Goal: Use online tool/utility: Utilize a website feature to perform a specific function

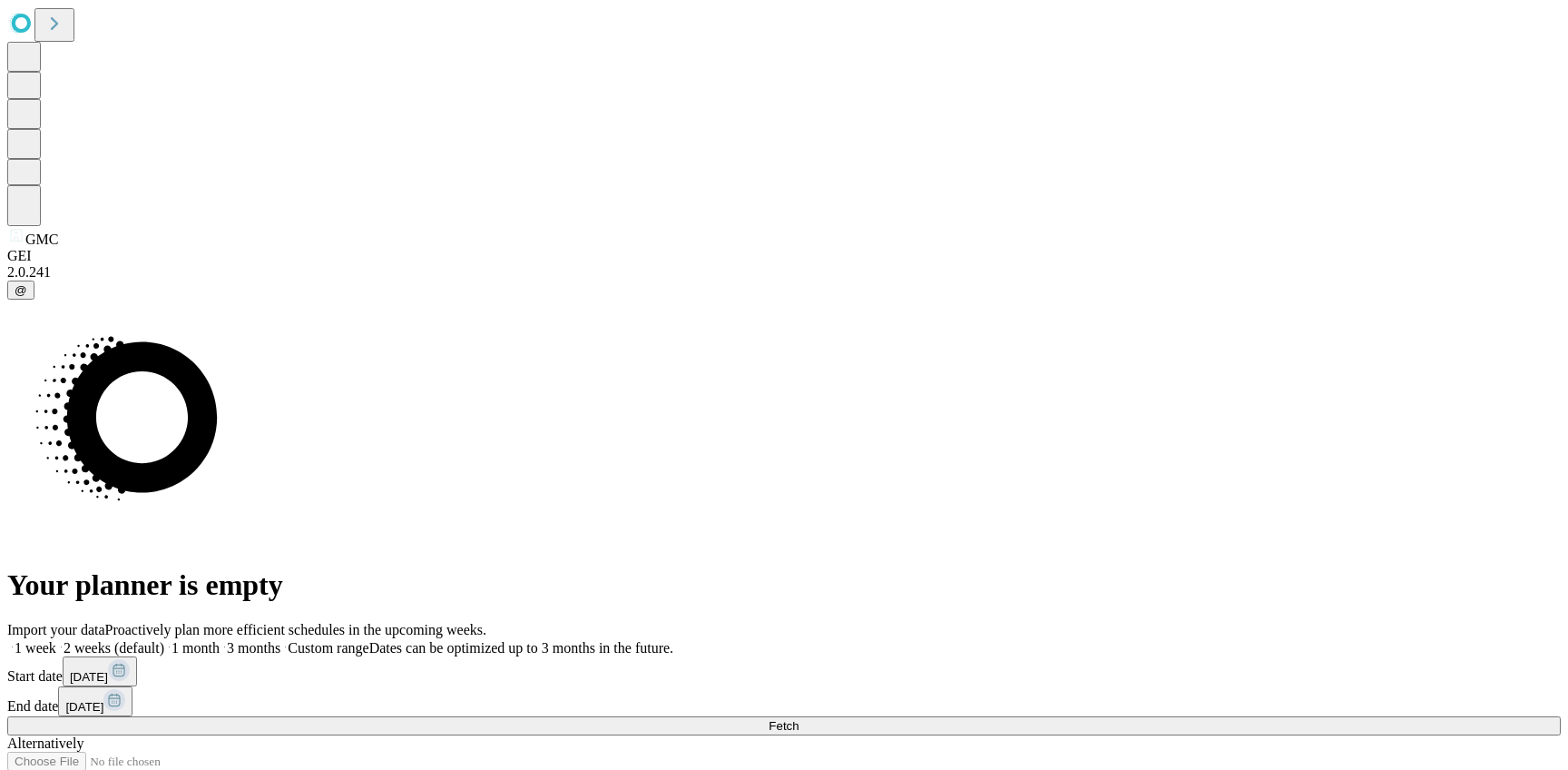
click at [1234, 716] on button "Fetch" at bounding box center [784, 725] width 1553 height 19
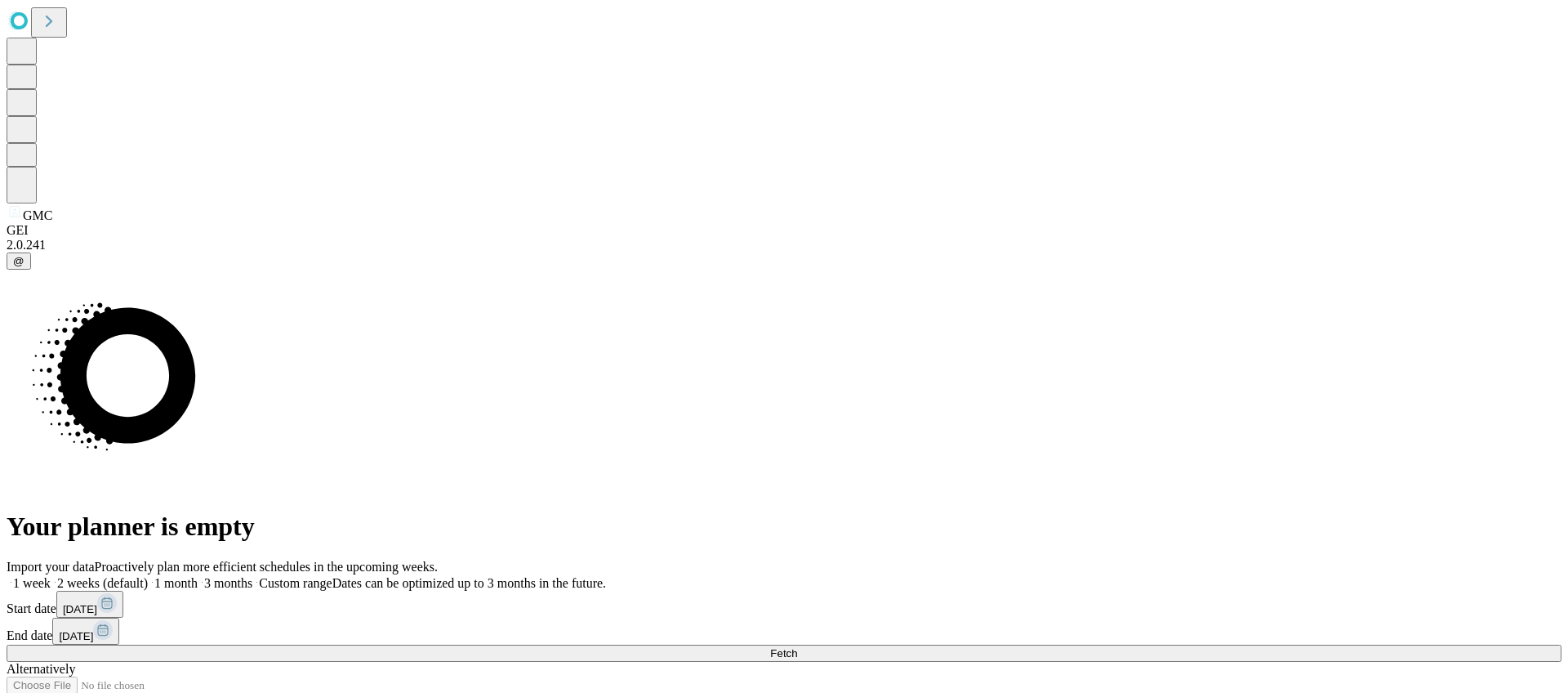
click at [50, 576] on label "1 week" at bounding box center [28, 583] width 44 height 14
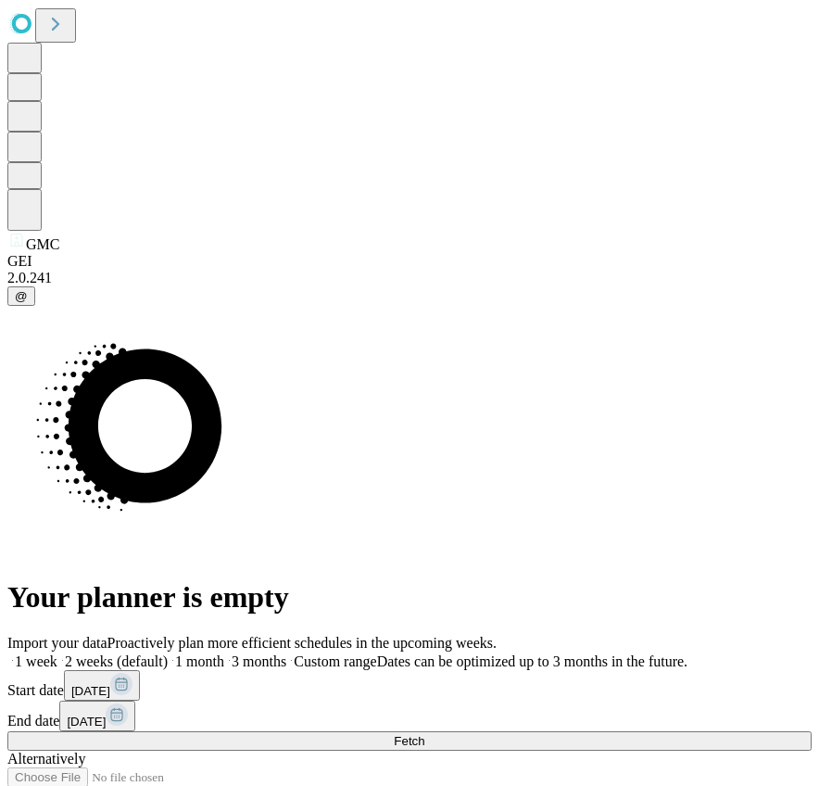
click at [424, 734] on span "Fetch" at bounding box center [409, 741] width 31 height 14
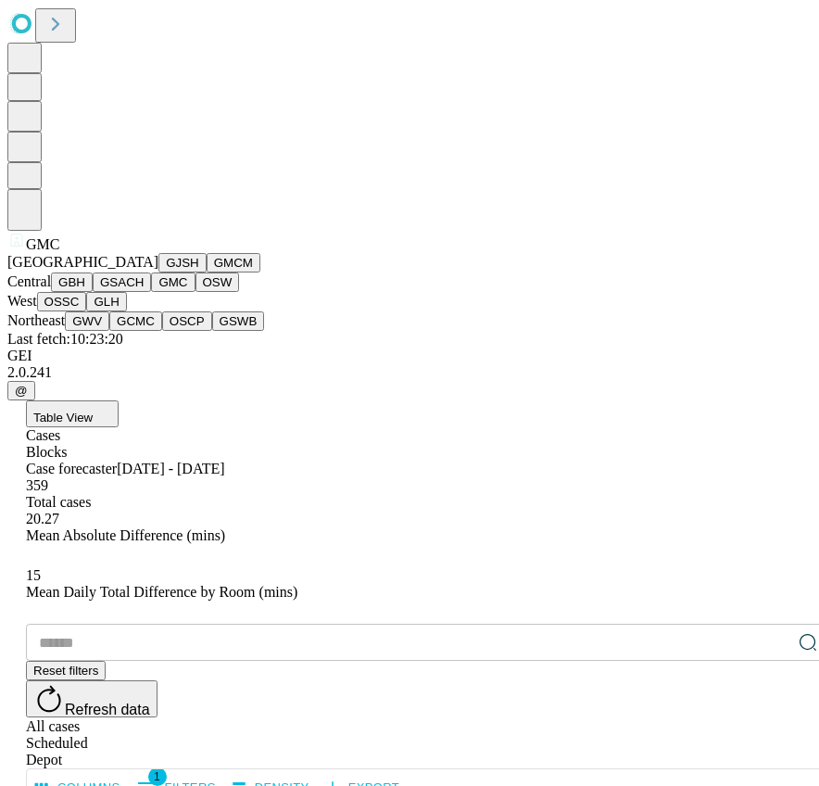
click at [158, 272] on button "GJSH" at bounding box center [182, 262] width 48 height 19
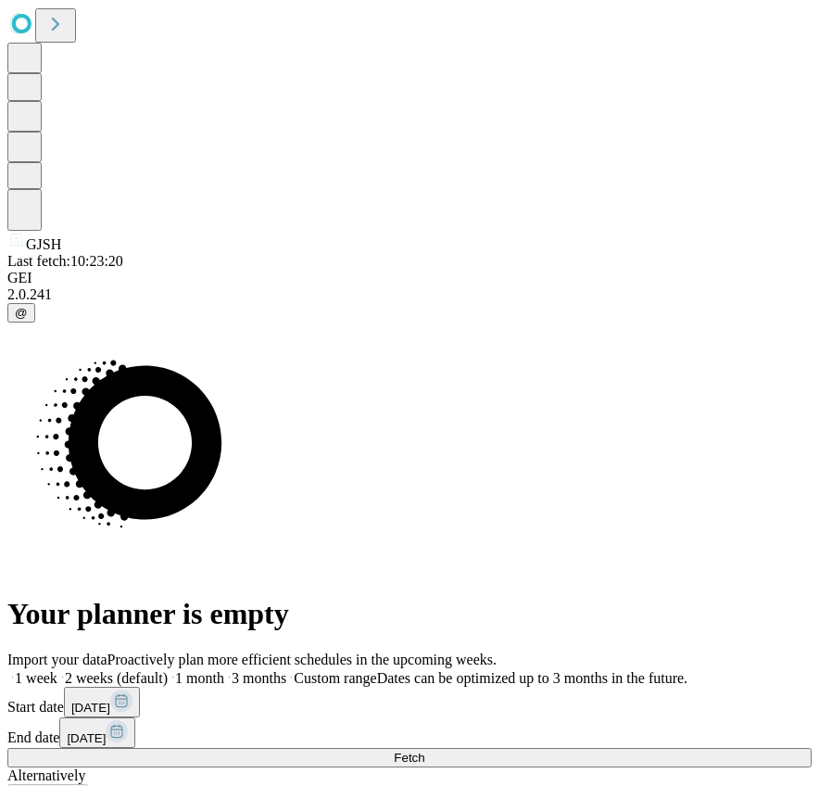
click at [57, 670] on span "1 week" at bounding box center [36, 678] width 43 height 16
click at [424, 751] on span "Fetch" at bounding box center [409, 758] width 31 height 14
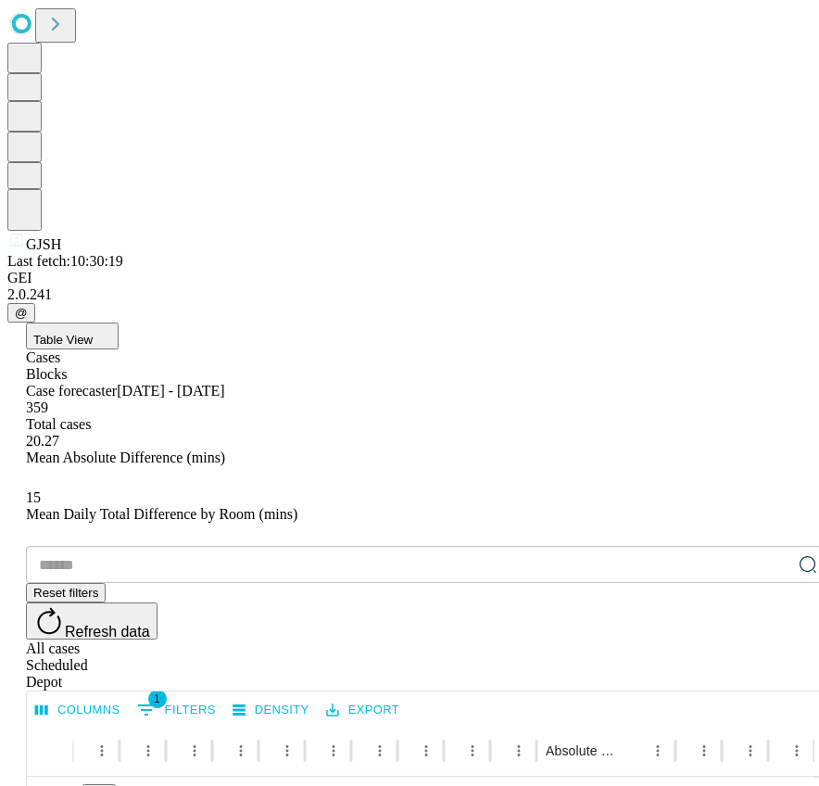
scroll to position [1, 0]
